Goal: Check status: Check status

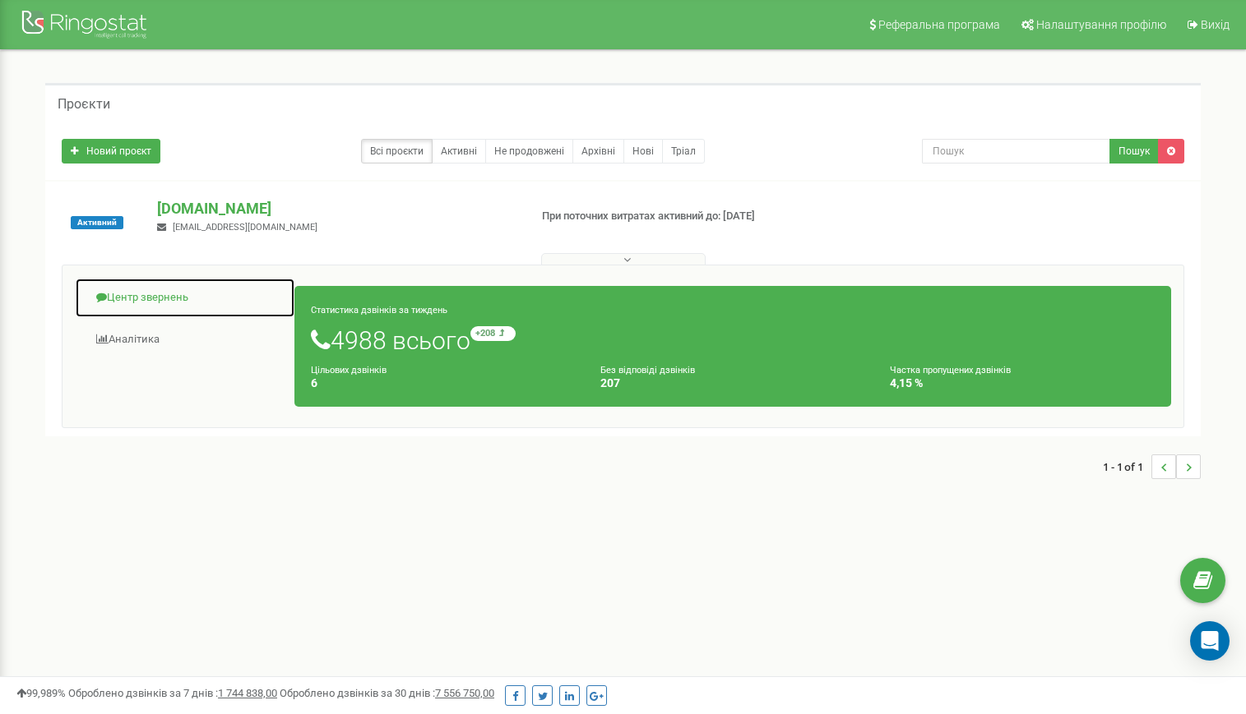
click at [157, 300] on link "Центр звернень" at bounding box center [185, 298] width 220 height 40
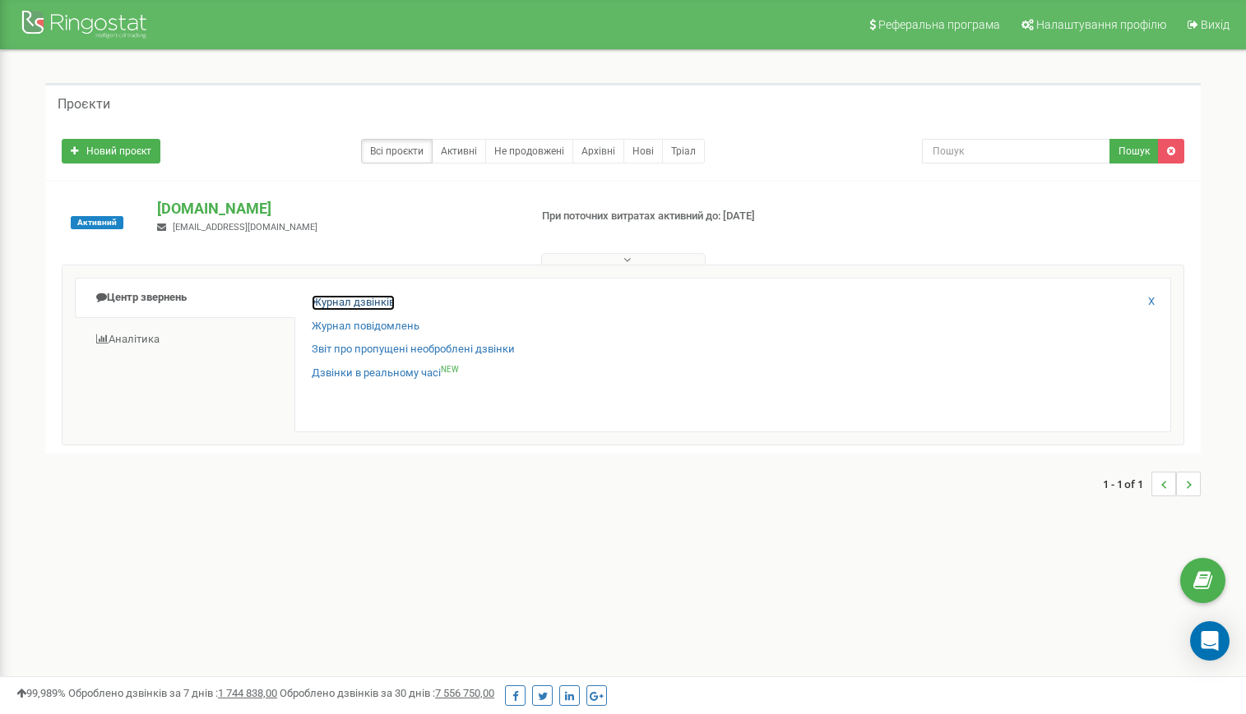
click at [322, 303] on link "Журнал дзвінків" at bounding box center [353, 303] width 83 height 16
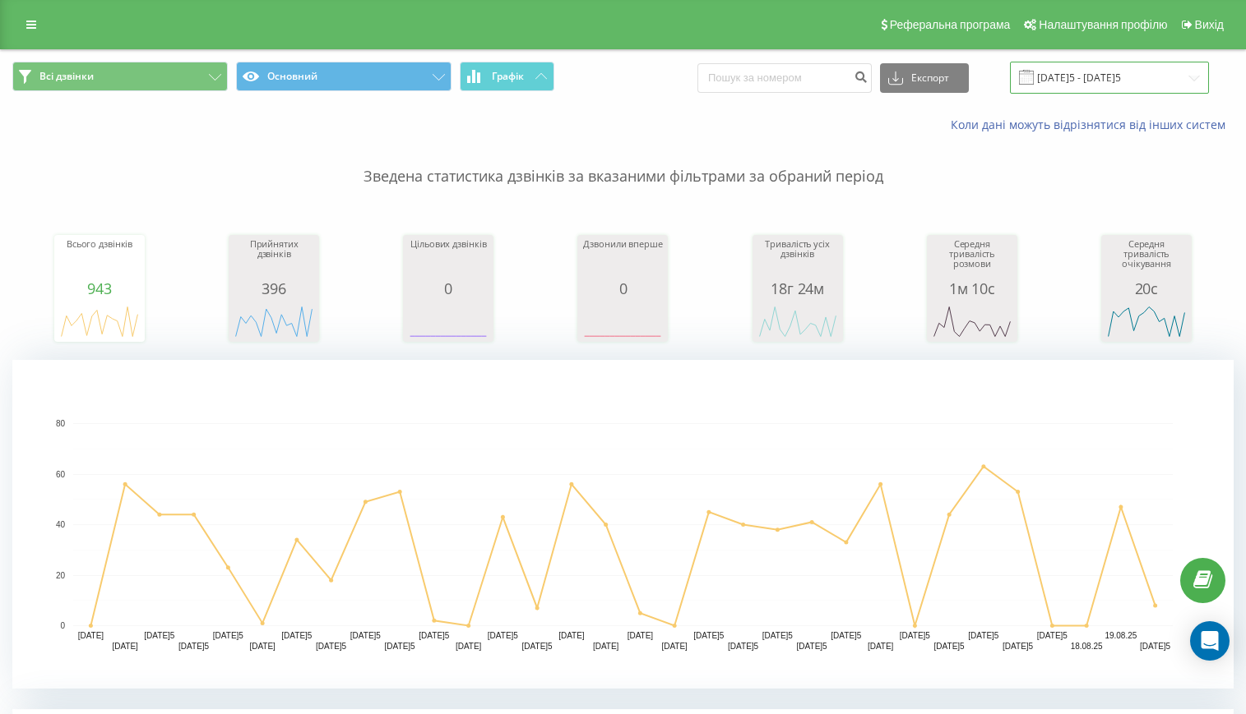
click at [1105, 81] on input "[DATE]5 - [DATE]5" at bounding box center [1109, 78] width 199 height 32
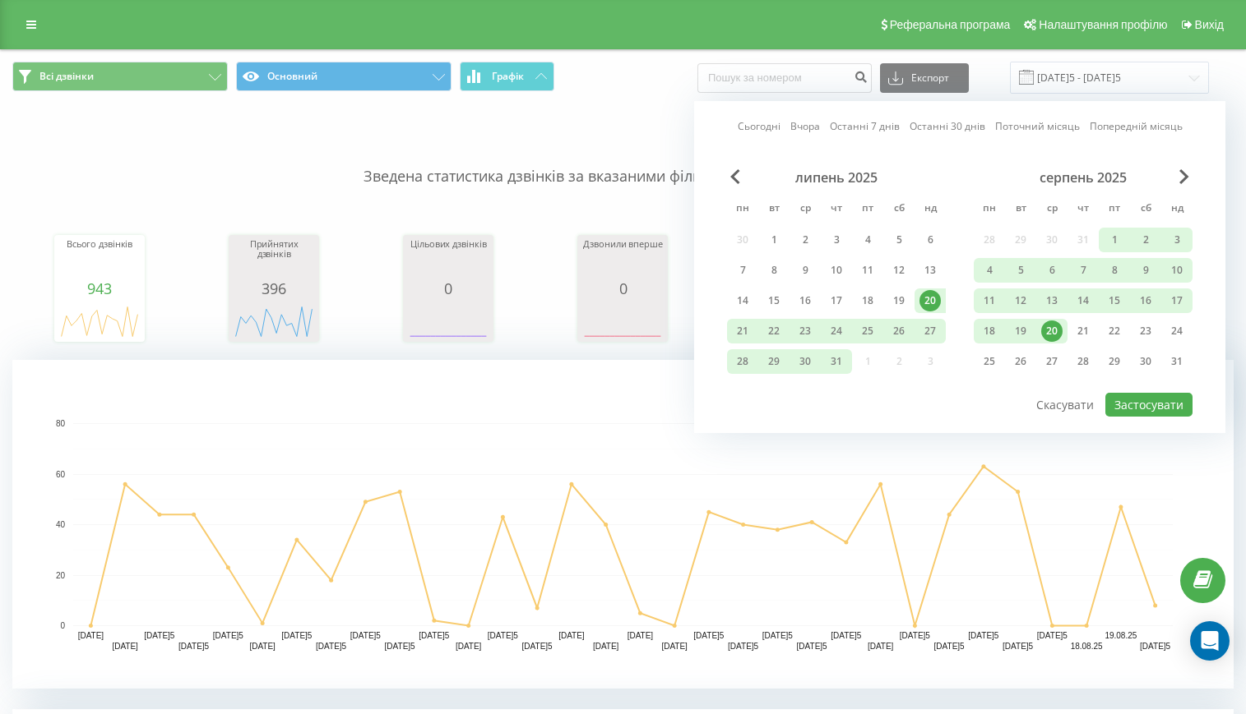
click at [1058, 325] on div "20" at bounding box center [1051, 331] width 21 height 21
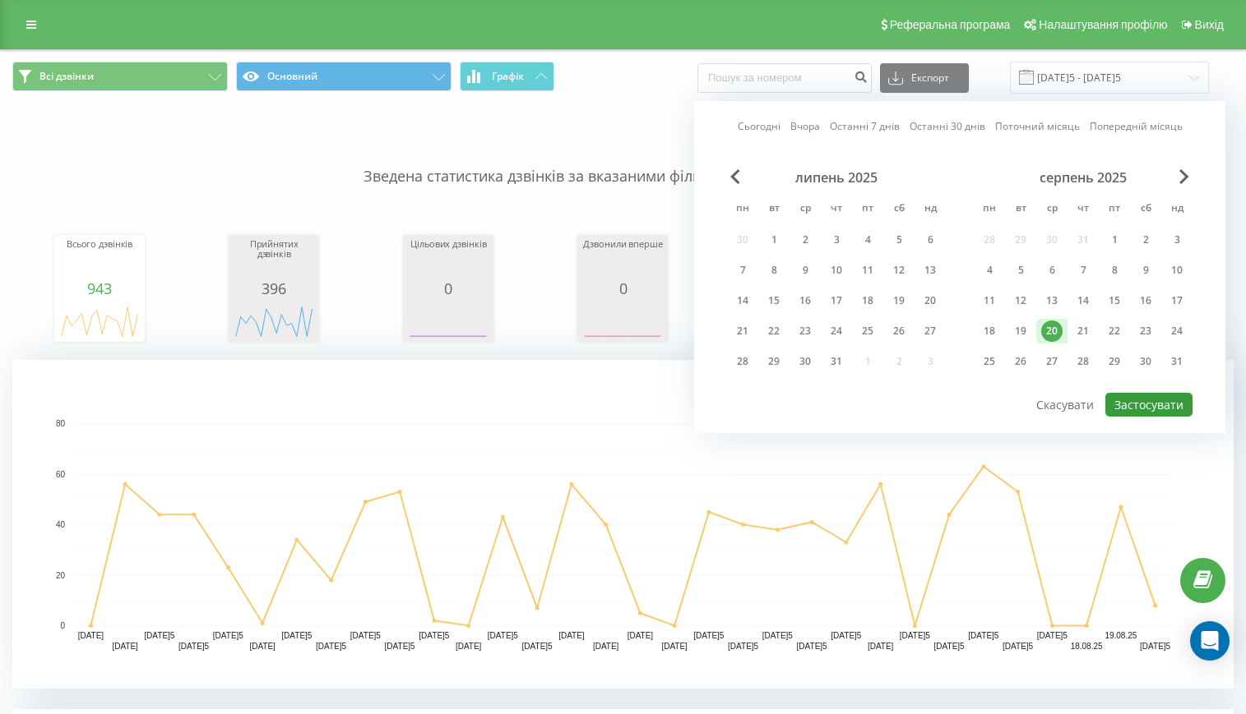
click at [1160, 405] on button "Застосувати" at bounding box center [1148, 405] width 87 height 24
type input "[DATE]5 - [DATE]5"
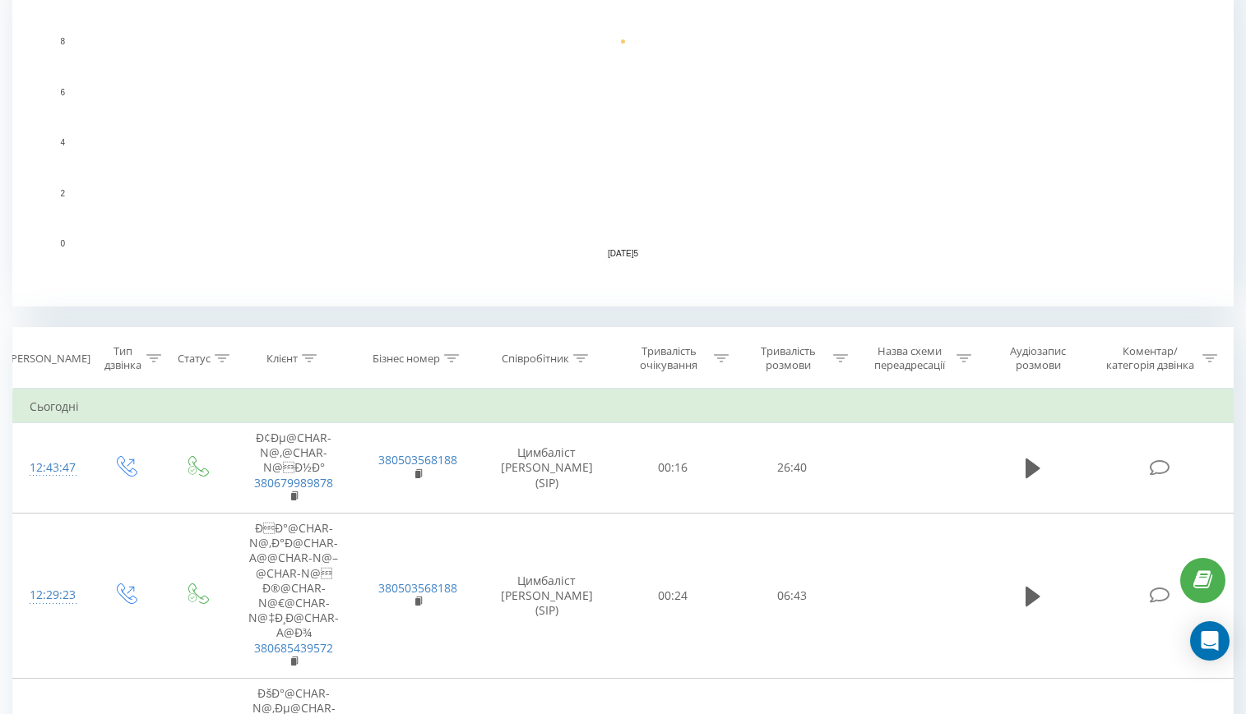
scroll to position [411, 0]
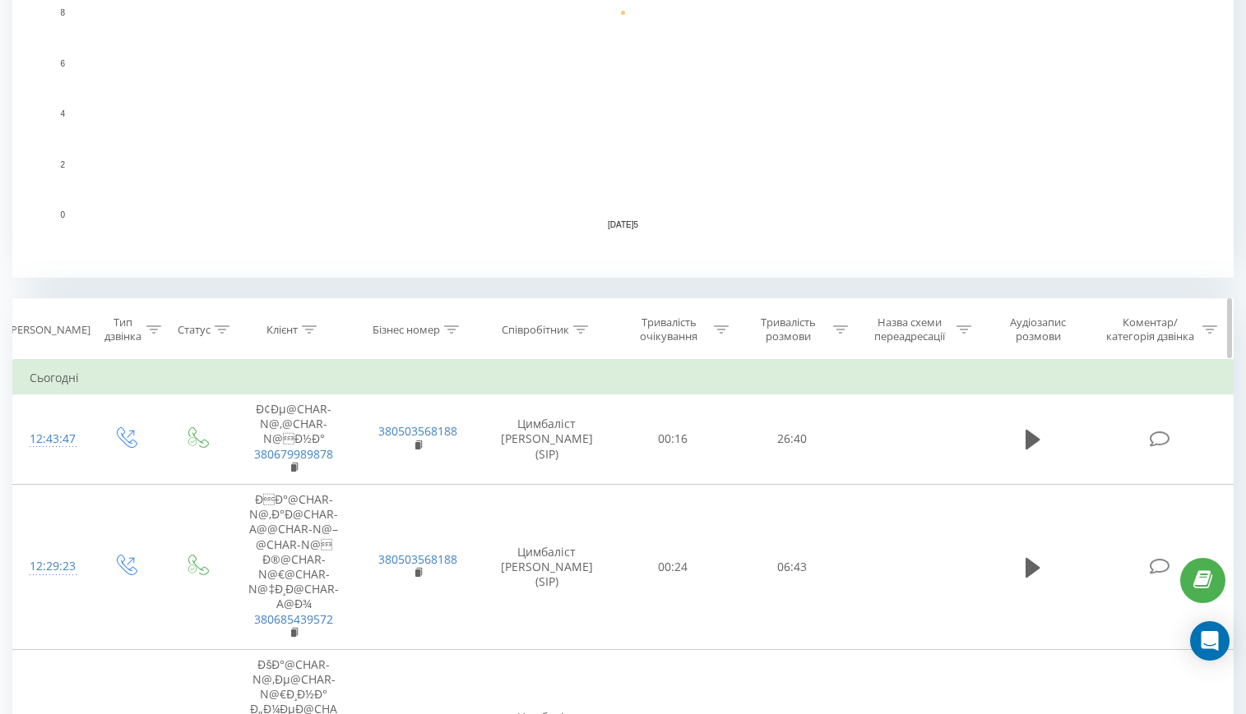
click at [837, 329] on icon at bounding box center [840, 330] width 15 height 8
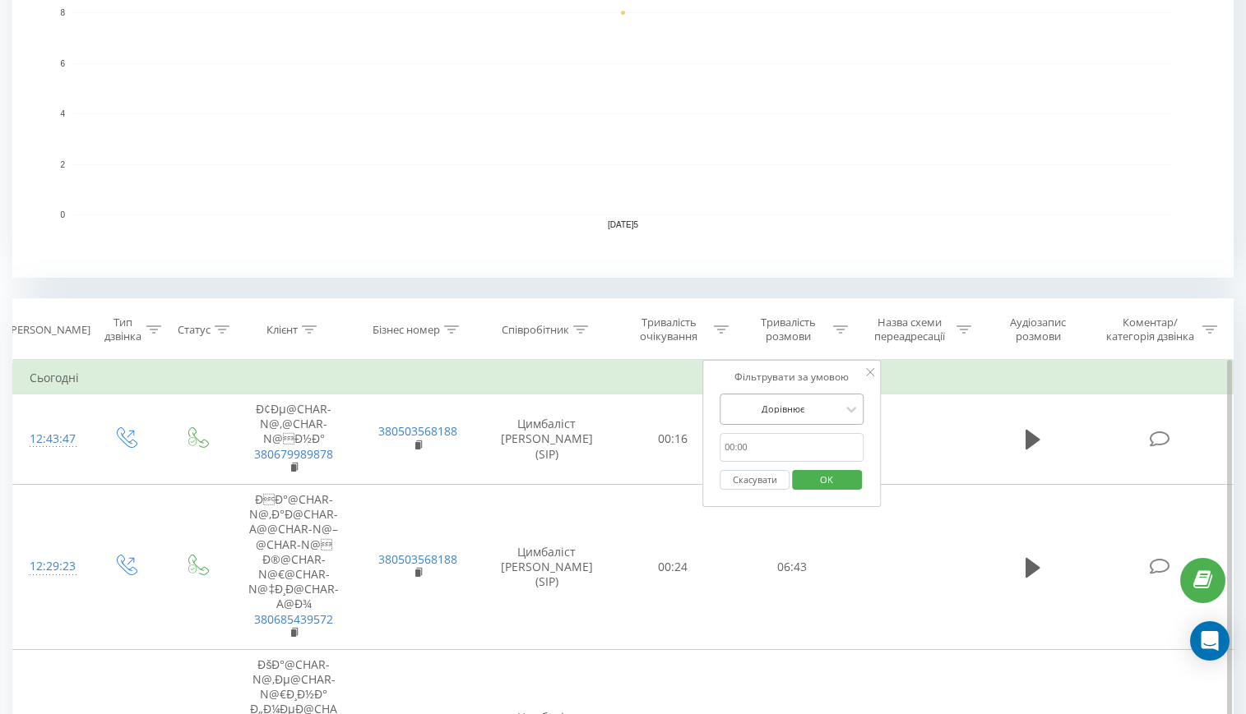
click at [807, 409] on div at bounding box center [782, 409] width 117 height 16
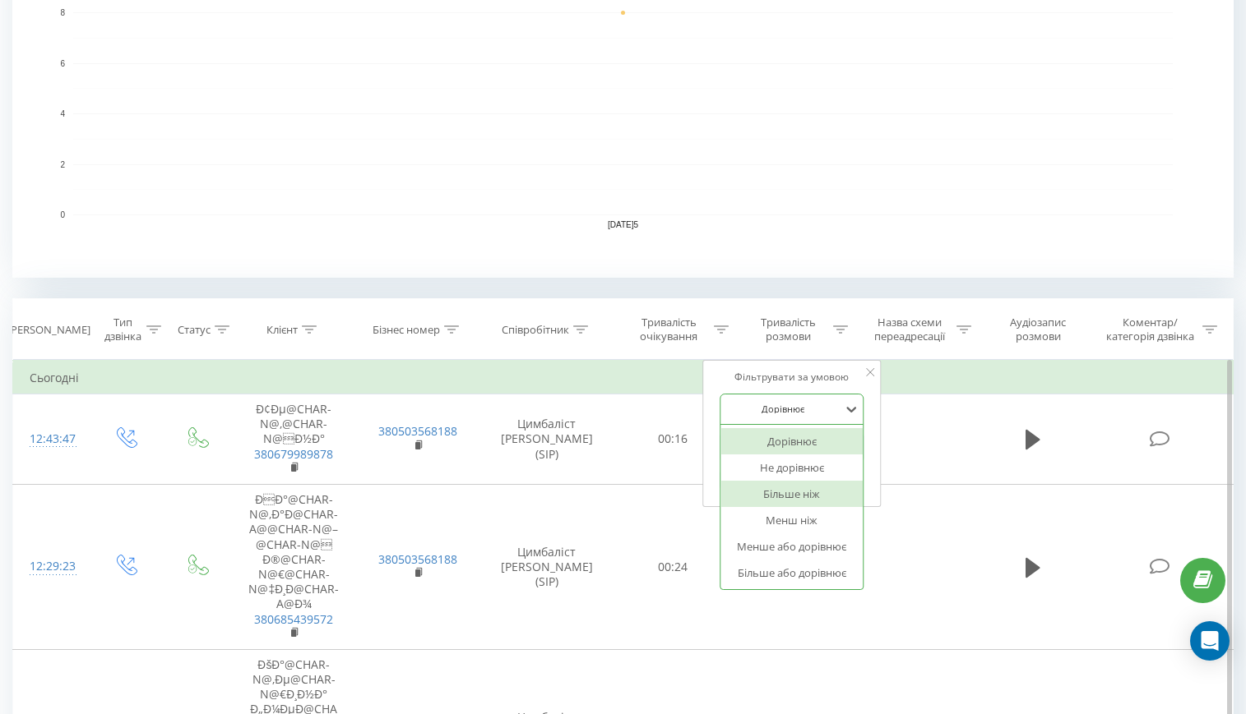
click at [805, 497] on div "Більше ніж" at bounding box center [791, 494] width 143 height 26
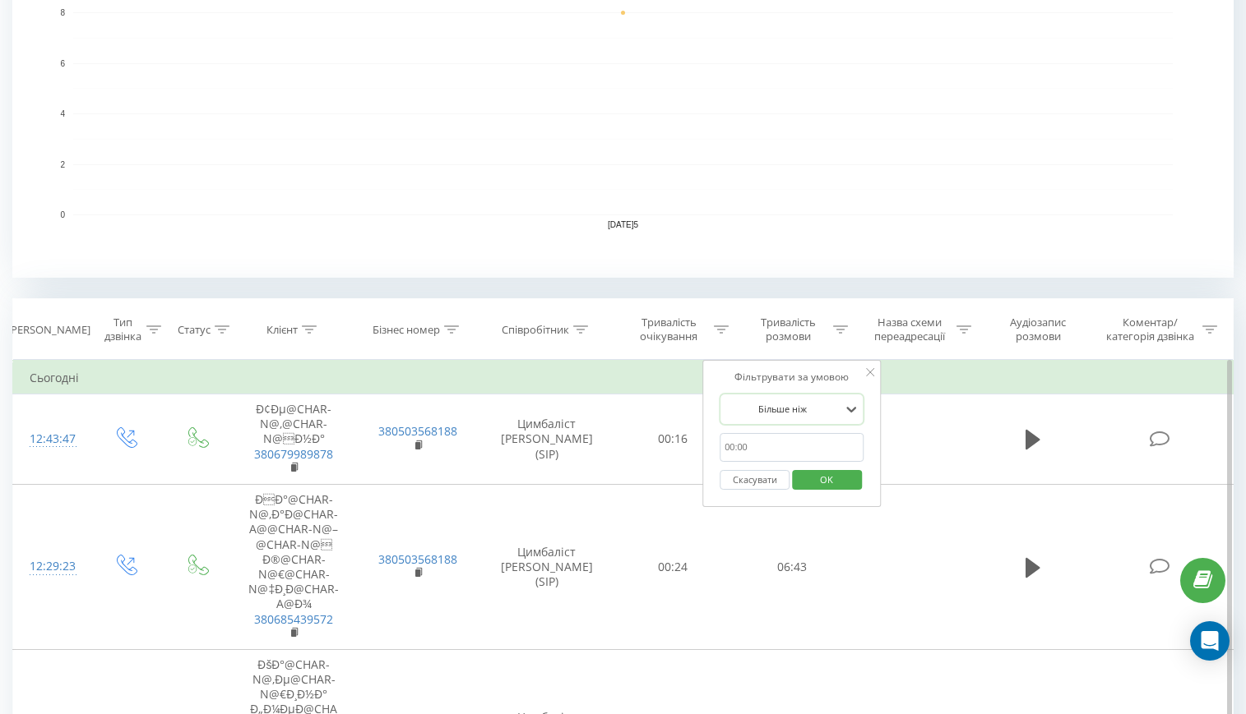
click at [803, 448] on input "text" at bounding box center [791, 447] width 145 height 29
type input "10.00"
click at [820, 480] on span "OK" at bounding box center [826, 479] width 46 height 25
